Goal: Task Accomplishment & Management: Complete application form

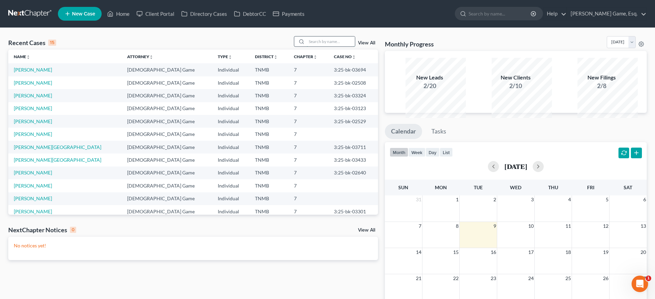
click at [325, 47] on input "search" at bounding box center [331, 42] width 48 height 10
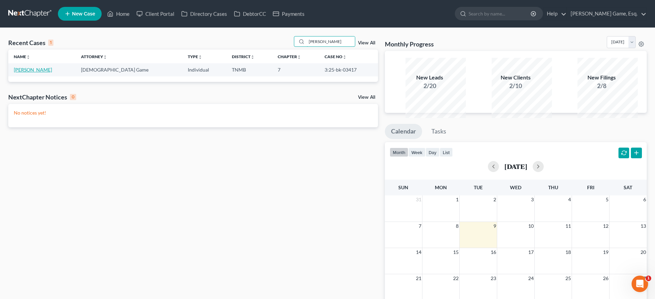
type input "[PERSON_NAME]"
click at [48, 73] on link "[PERSON_NAME]" at bounding box center [33, 70] width 38 height 6
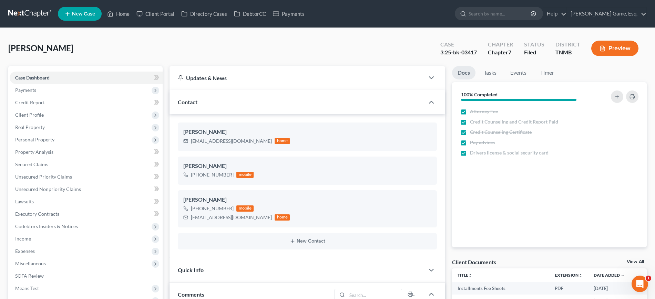
scroll to position [180, 0]
click at [133, 18] on link "Home" at bounding box center [118, 14] width 29 height 12
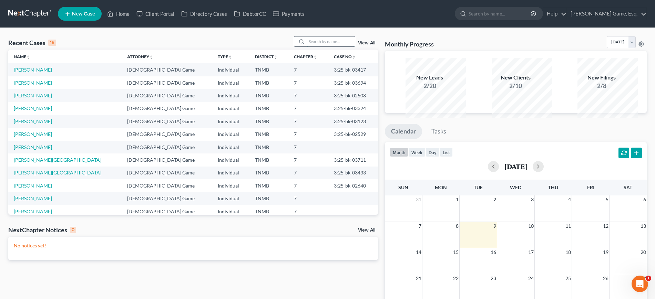
click at [319, 47] on input "search" at bounding box center [331, 42] width 48 height 10
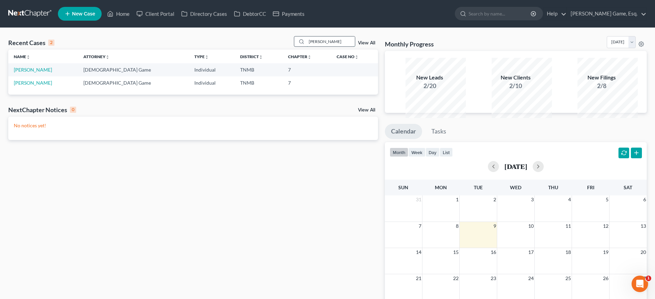
type input "[PERSON_NAME]"
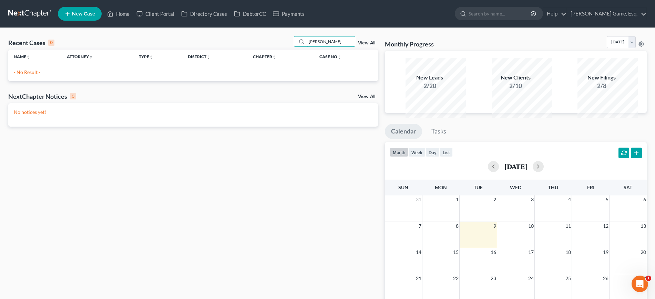
drag, startPoint x: 320, startPoint y: 50, endPoint x: 260, endPoint y: 53, distance: 60.4
click at [260, 50] on div "Recent Cases 0 [PERSON_NAME] m View All" at bounding box center [193, 42] width 370 height 13
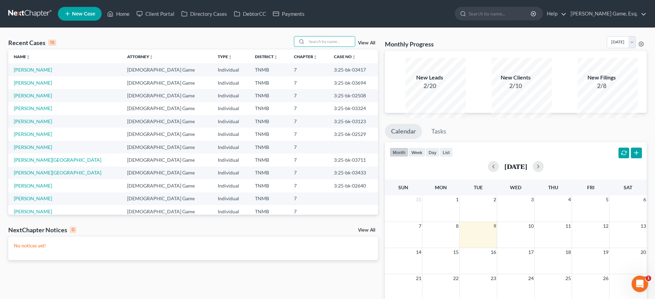
click at [95, 17] on span "New Case" at bounding box center [83, 13] width 23 height 5
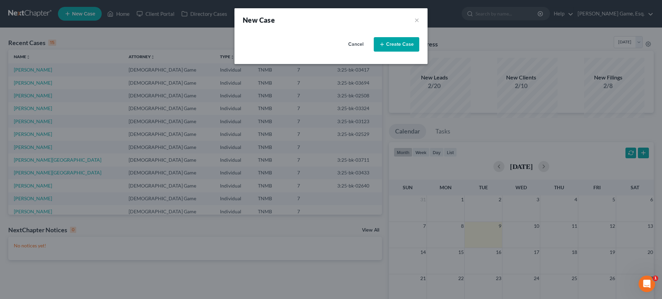
select select "75"
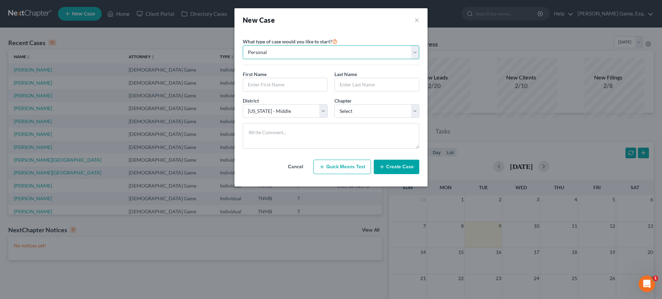
click at [310, 59] on select "Personal Business" at bounding box center [331, 52] width 176 height 14
click at [295, 91] on input "text" at bounding box center [285, 84] width 84 height 13
type input "A"
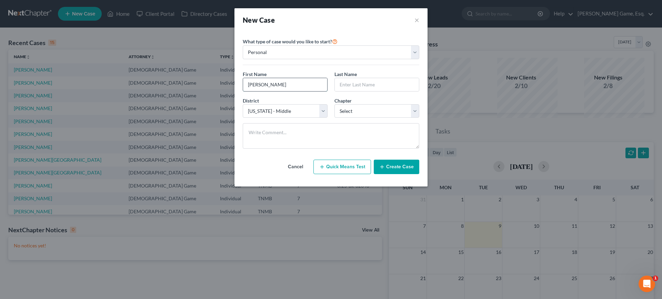
type input "[PERSON_NAME]"
click at [362, 118] on select "Select 7 11 12 13" at bounding box center [376, 111] width 85 height 14
select select "0"
click at [334, 118] on select "Select 7 11 12 13" at bounding box center [376, 111] width 85 height 14
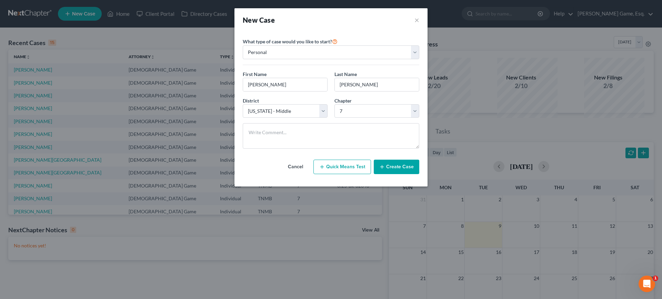
click at [411, 174] on button "Create Case" at bounding box center [396, 167] width 45 height 14
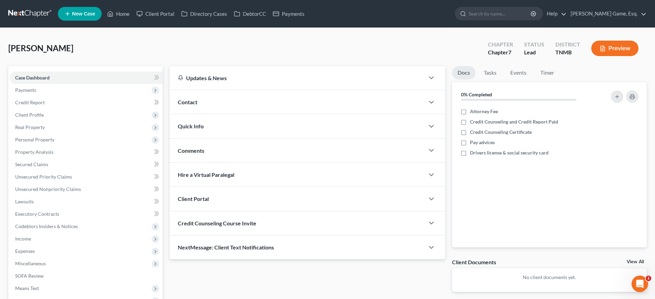
click at [227, 114] on div "Contact" at bounding box center [297, 102] width 255 height 24
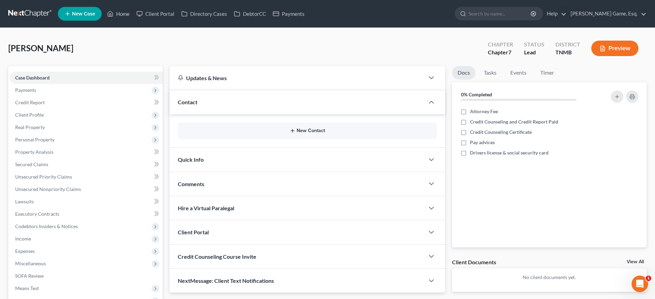
click at [302, 134] on button "New Contact" at bounding box center [307, 131] width 248 height 6
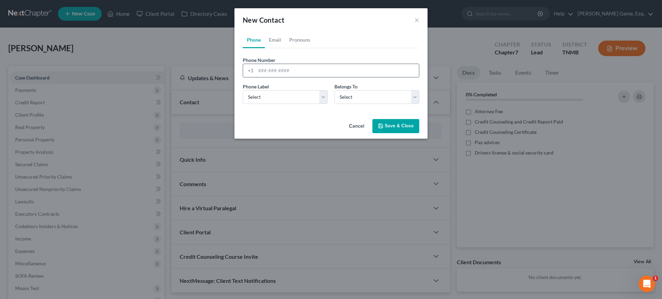
click at [277, 77] on input "tel" at bounding box center [337, 70] width 163 height 13
click at [265, 48] on link "Email" at bounding box center [275, 40] width 20 height 17
click at [273, 77] on input "email" at bounding box center [337, 70] width 163 height 13
type input "[PERSON_NAME][EMAIL_ADDRESS][PERSON_NAME][DOMAIN_NAME]"
click at [274, 104] on select "Select Home Work Other" at bounding box center [285, 97] width 85 height 14
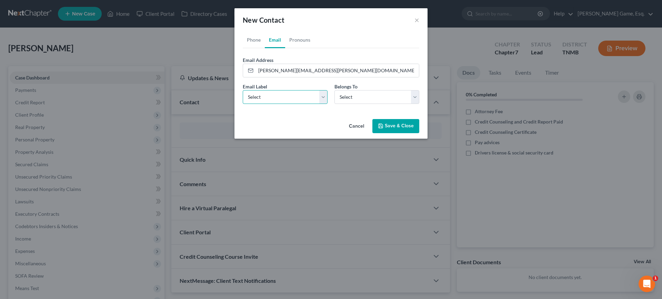
select select "2"
click at [243, 104] on select "Select Home Work Other" at bounding box center [285, 97] width 85 height 14
click at [360, 104] on select "Select Client Other" at bounding box center [376, 97] width 85 height 14
select select "0"
click at [334, 104] on select "Select Client Other" at bounding box center [376, 97] width 85 height 14
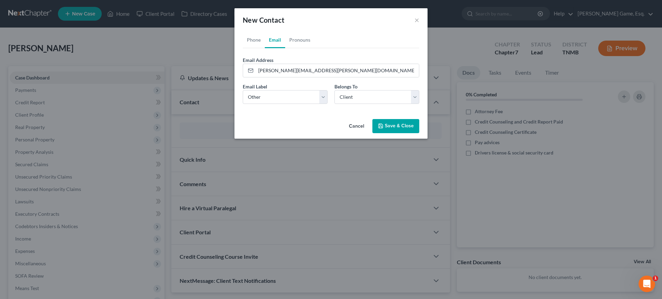
click at [409, 134] on button "Save & Close" at bounding box center [395, 126] width 47 height 14
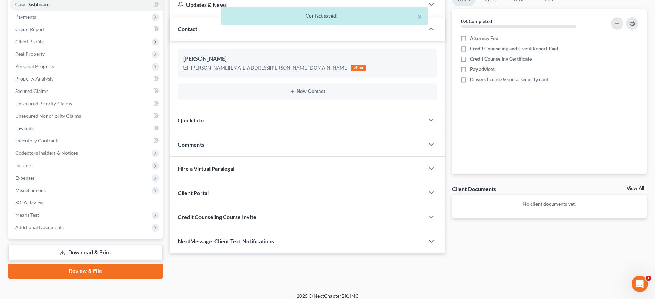
scroll to position [43, 0]
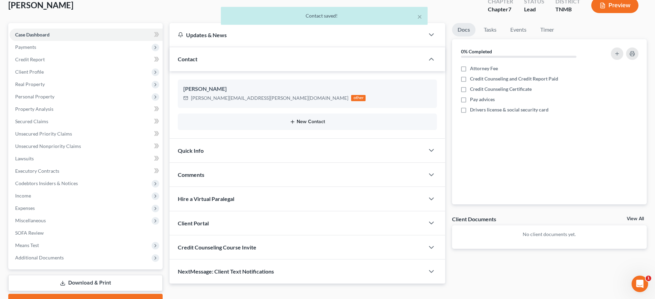
click at [367, 125] on button "New Contact" at bounding box center [307, 122] width 248 height 6
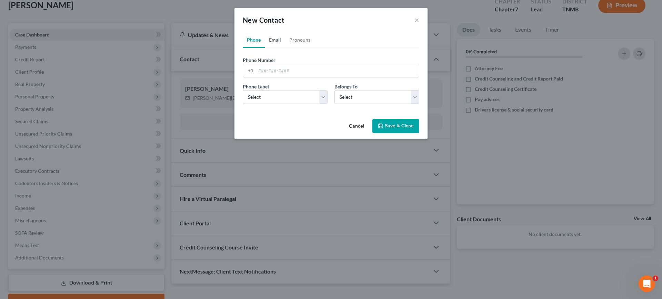
click at [271, 48] on link "Email" at bounding box center [275, 40] width 20 height 17
click at [269, 77] on input "email" at bounding box center [337, 70] width 163 height 13
type input "[EMAIL_ADDRESS][DOMAIN_NAME]"
click at [261, 104] on select "Select Home Work Other" at bounding box center [285, 97] width 85 height 14
select select "2"
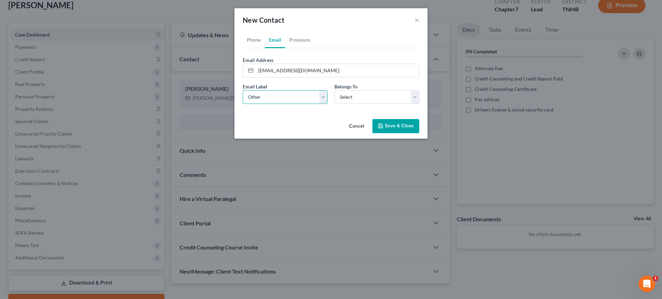
click at [243, 104] on select "Select Home Work Other" at bounding box center [285, 97] width 85 height 14
click at [364, 104] on select "Select Client Other" at bounding box center [376, 97] width 85 height 14
click at [334, 104] on select "Select Client Other" at bounding box center [376, 97] width 85 height 14
click at [360, 104] on select "Select Client Other" at bounding box center [376, 97] width 85 height 14
select select "1"
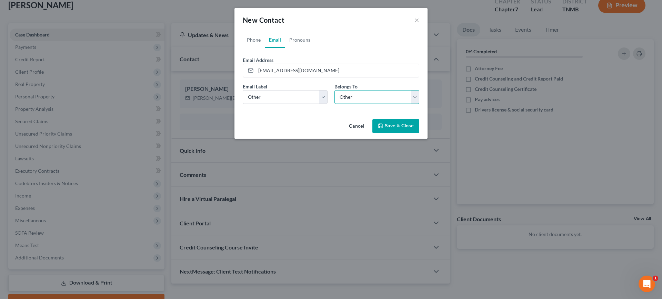
click at [334, 104] on select "Select Client Other" at bounding box center [376, 97] width 85 height 14
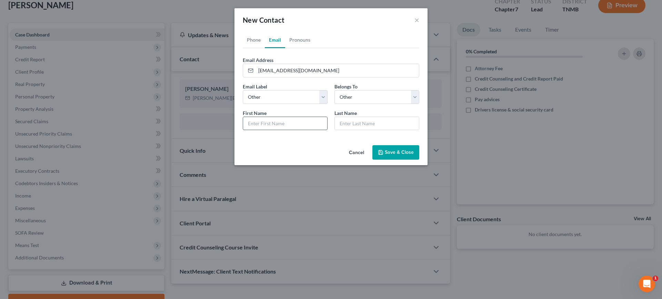
click at [281, 130] on input "text" at bounding box center [285, 123] width 84 height 13
type input "B"
click at [362, 104] on select "Select Client Other" at bounding box center [376, 97] width 85 height 14
select select "0"
click at [334, 104] on select "Select Client Other" at bounding box center [376, 97] width 85 height 14
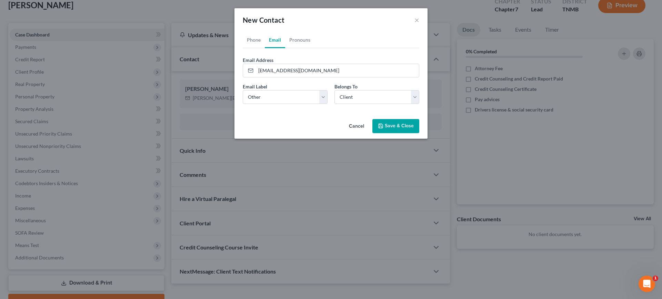
click at [409, 134] on button "Save & Close" at bounding box center [395, 126] width 47 height 14
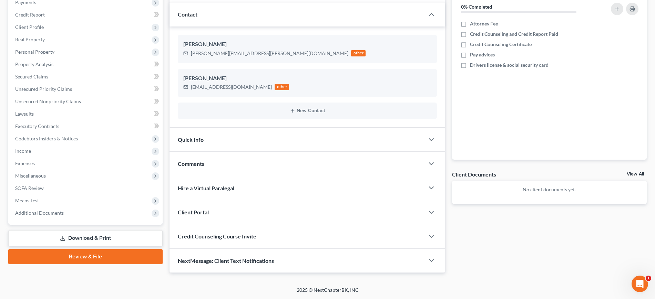
scroll to position [181, 0]
click at [287, 201] on div "Client Portal" at bounding box center [297, 213] width 255 height 24
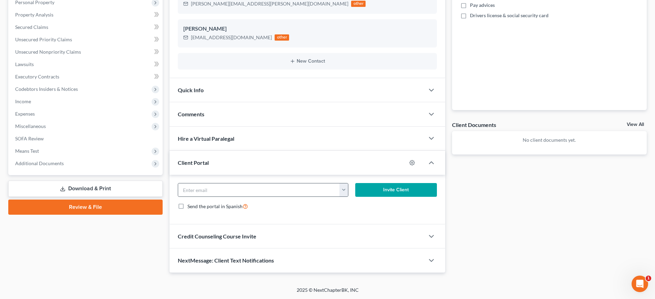
click at [346, 197] on button "button" at bounding box center [343, 190] width 9 height 13
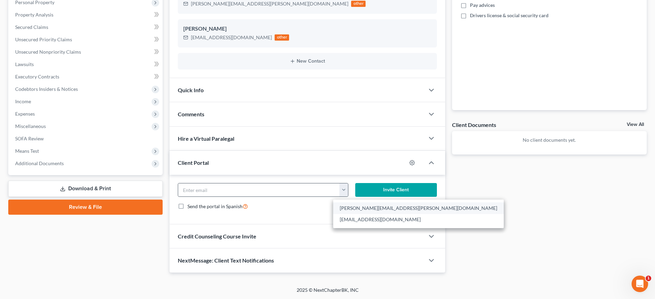
click at [362, 214] on link "[PERSON_NAME][EMAIL_ADDRESS][PERSON_NAME][DOMAIN_NAME]" at bounding box center [418, 209] width 171 height 12
type input "[PERSON_NAME][EMAIL_ADDRESS][PERSON_NAME][DOMAIN_NAME]"
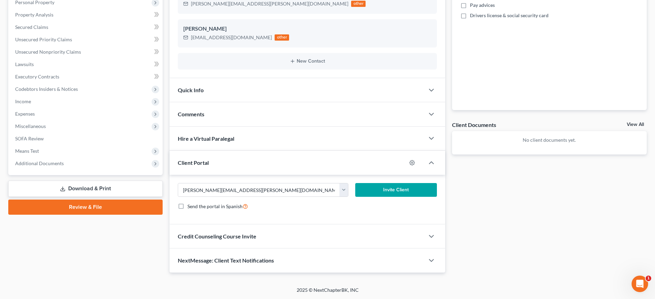
click at [391, 197] on button "Invite Client" at bounding box center [396, 190] width 82 height 14
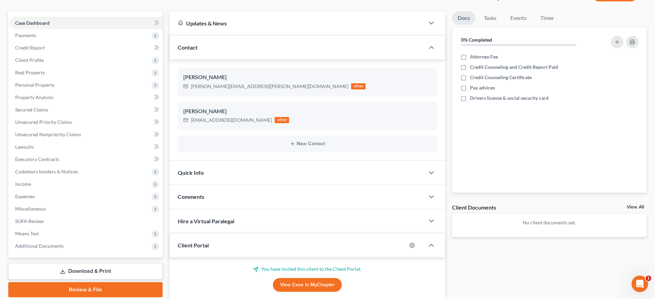
scroll to position [0, 0]
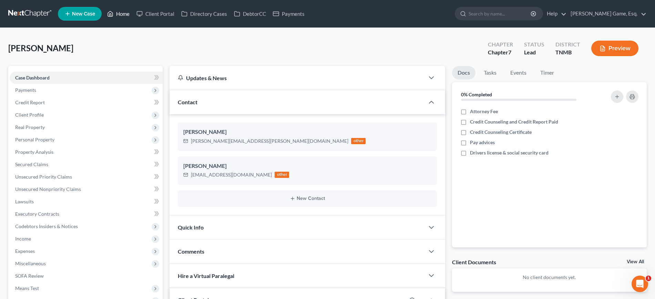
click at [133, 17] on link "Home" at bounding box center [118, 14] width 29 height 12
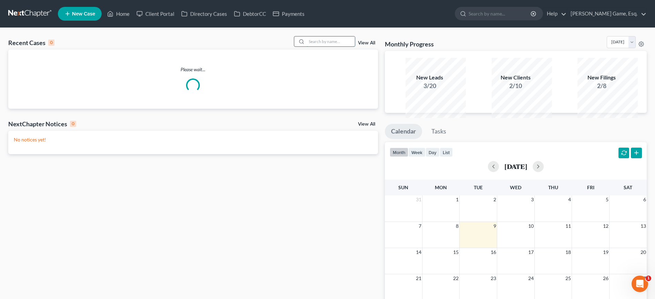
click at [323, 47] on input "search" at bounding box center [331, 42] width 48 height 10
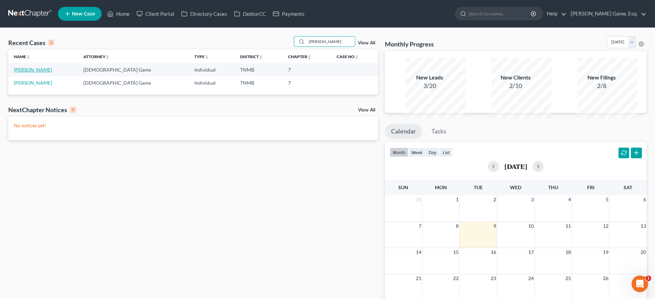
type input "[PERSON_NAME]"
click at [43, 73] on link "[PERSON_NAME]" at bounding box center [33, 70] width 38 height 6
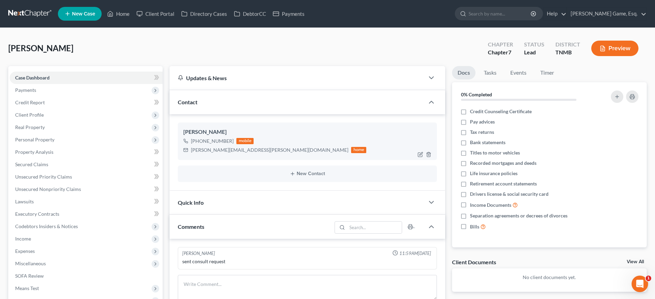
drag, startPoint x: 206, startPoint y: 173, endPoint x: 247, endPoint y: 175, distance: 41.4
click at [247, 146] on div "[PHONE_NUMBER] mobile" at bounding box center [274, 141] width 183 height 9
copy div "901) 616-7826"
click at [133, 19] on link "Home" at bounding box center [118, 14] width 29 height 12
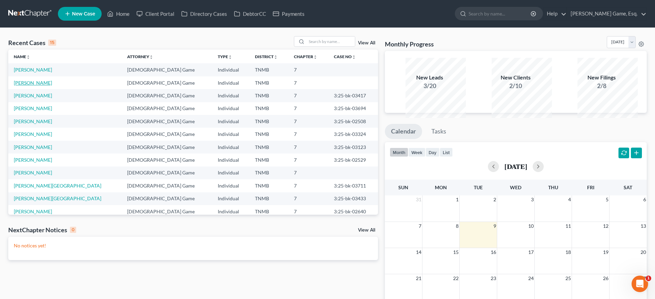
click at [47, 86] on link "[PERSON_NAME]" at bounding box center [33, 83] width 38 height 6
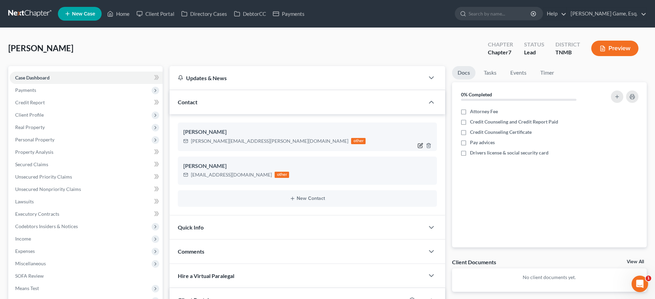
click at [418, 149] on icon "button" at bounding box center [421, 146] width 6 height 6
select select "0"
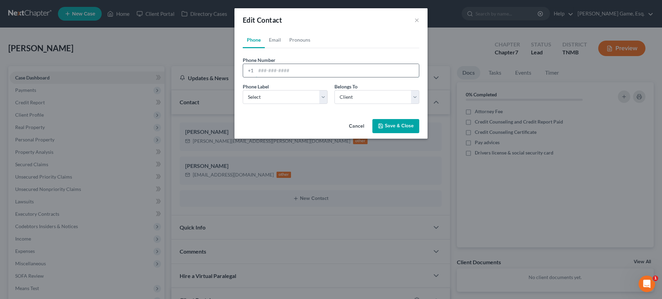
click at [271, 77] on input "tel" at bounding box center [337, 70] width 163 height 13
paste input "901) 616-7826"
type input "901) 616-7826"
click at [419, 134] on button "Save & Close" at bounding box center [395, 126] width 47 height 14
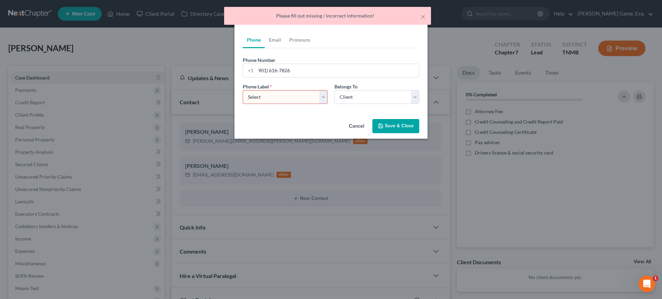
drag, startPoint x: 258, startPoint y: 122, endPoint x: 258, endPoint y: 127, distance: 4.5
click at [259, 104] on select "Select Mobile Home Work Other" at bounding box center [285, 97] width 85 height 14
click at [243, 104] on select "Select Mobile Home Work Other" at bounding box center [285, 97] width 85 height 14
drag, startPoint x: 254, startPoint y: 123, endPoint x: 254, endPoint y: 129, distance: 5.5
click at [254, 104] on select "Select Mobile Home Work Other" at bounding box center [285, 97] width 85 height 14
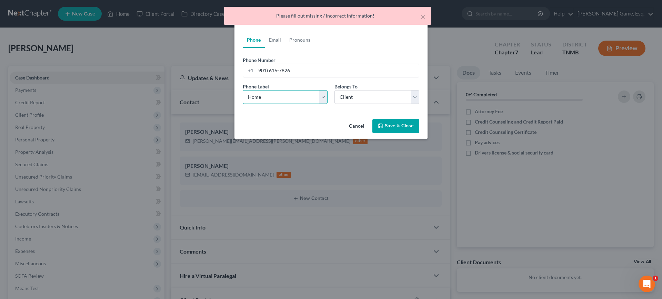
select select "0"
click at [243, 104] on select "Select Mobile Home Work Other" at bounding box center [285, 97] width 85 height 14
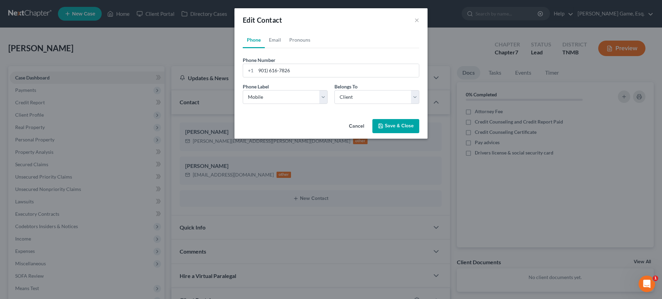
click at [409, 134] on button "Save & Close" at bounding box center [395, 126] width 47 height 14
